Goal: Information Seeking & Learning: Learn about a topic

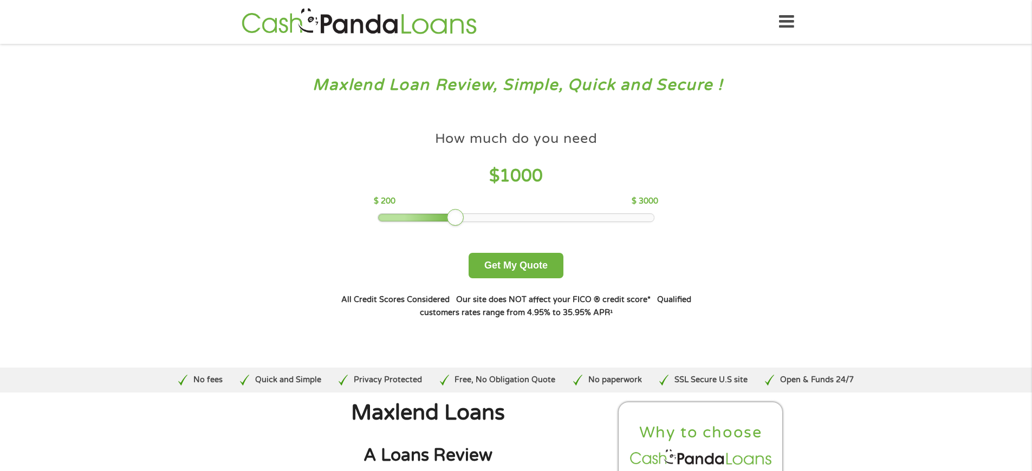
scroll to position [2945, 0]
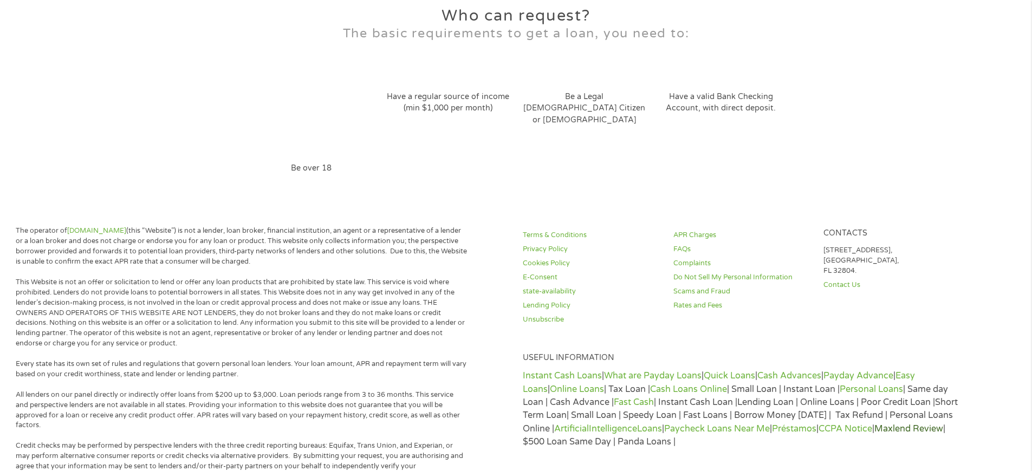
click at [874, 423] on link "Maxlend Review" at bounding box center [908, 428] width 69 height 11
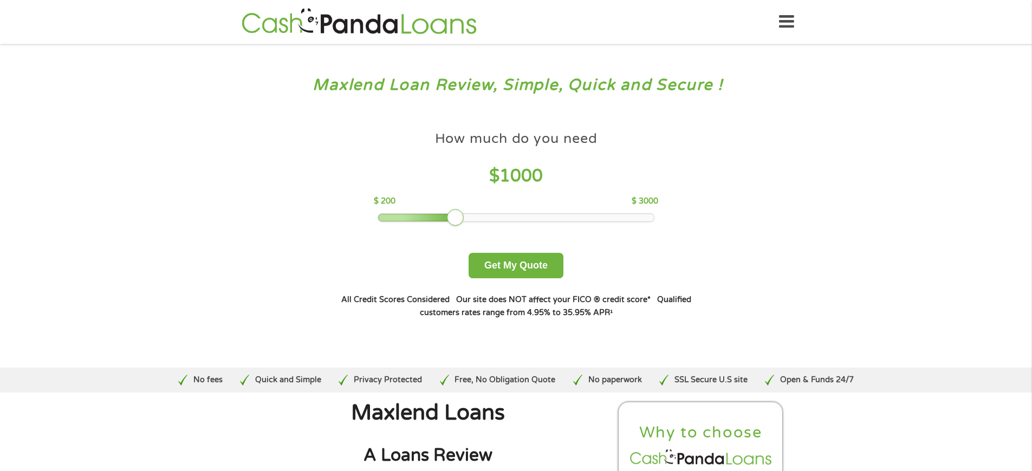
scroll to position [3753, 0]
